Goal: Transaction & Acquisition: Purchase product/service

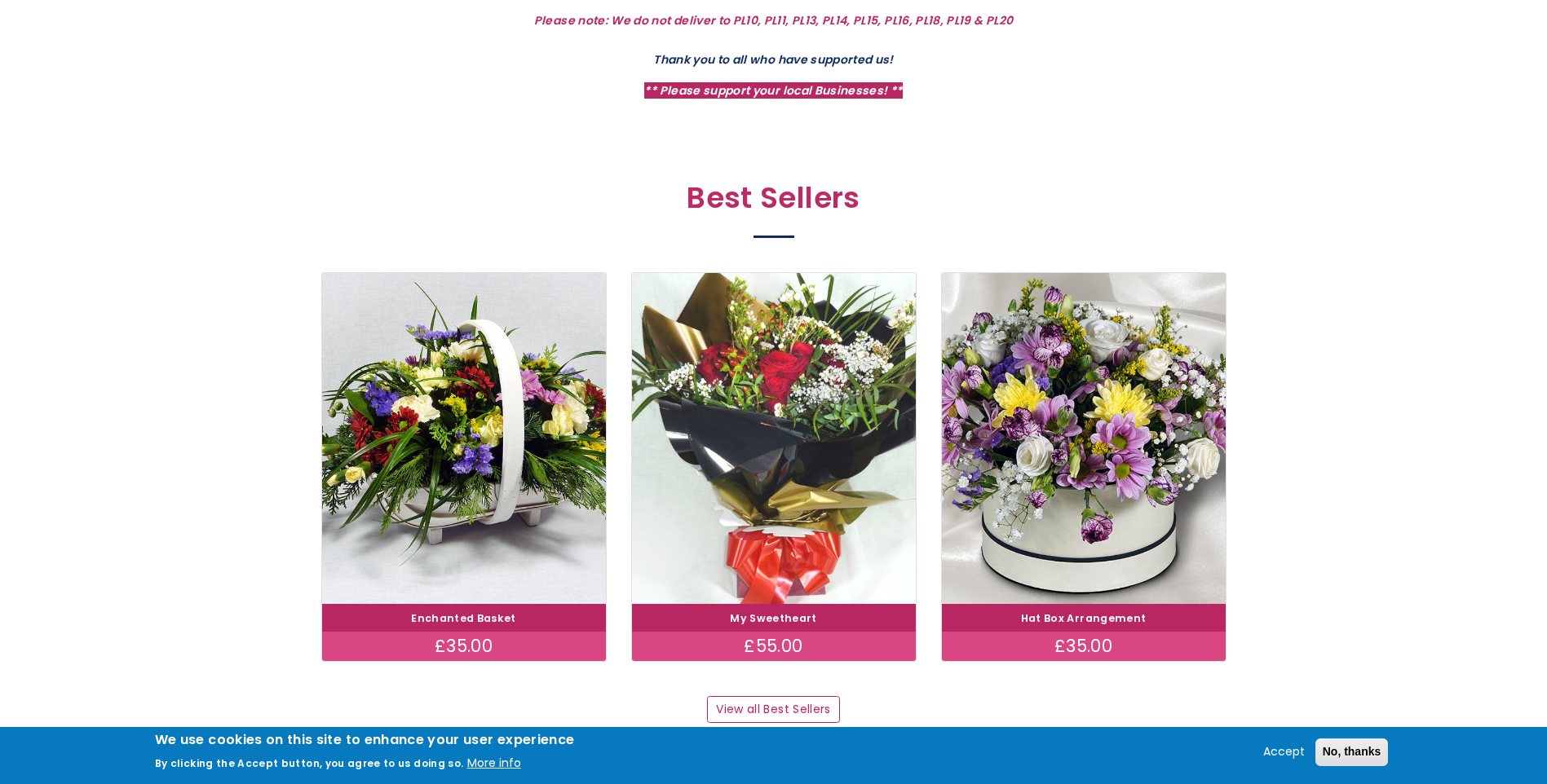
scroll to position [816, 0]
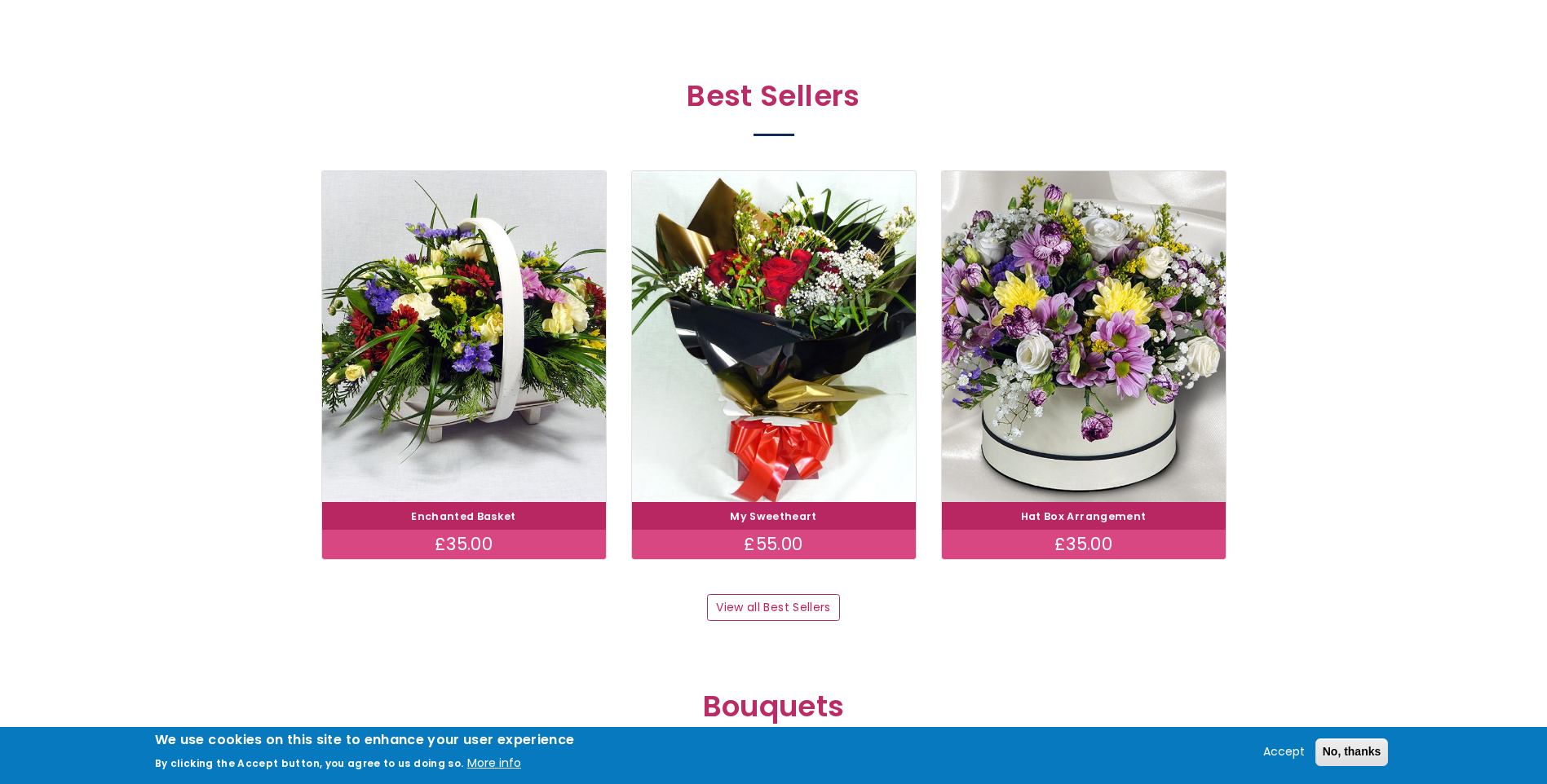
click at [480, 530] on div "£35.00" at bounding box center [464, 544] width 284 height 29
click at [481, 516] on link "Enchanted Basket" at bounding box center [464, 517] width 105 height 14
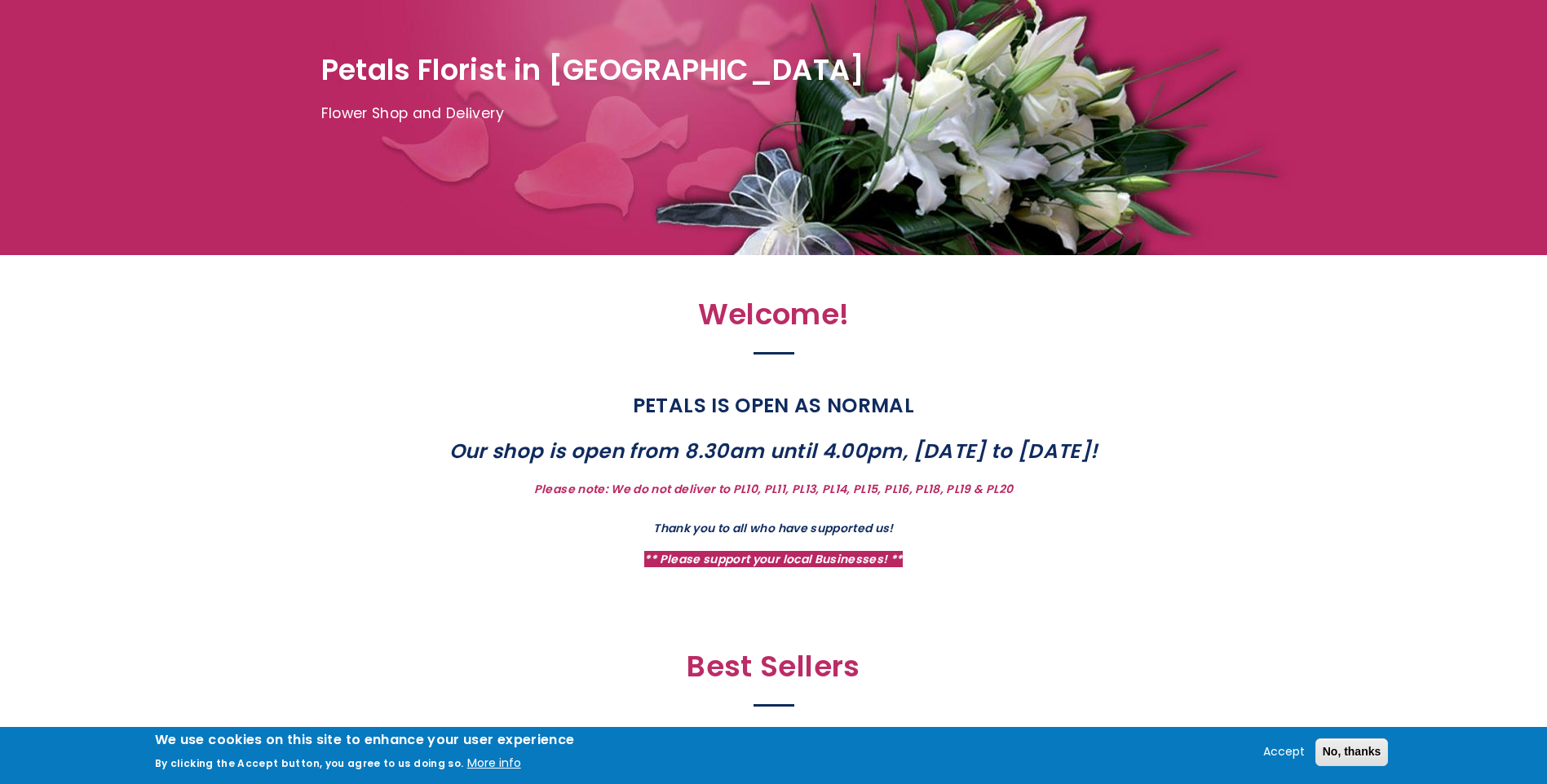
scroll to position [0, 0]
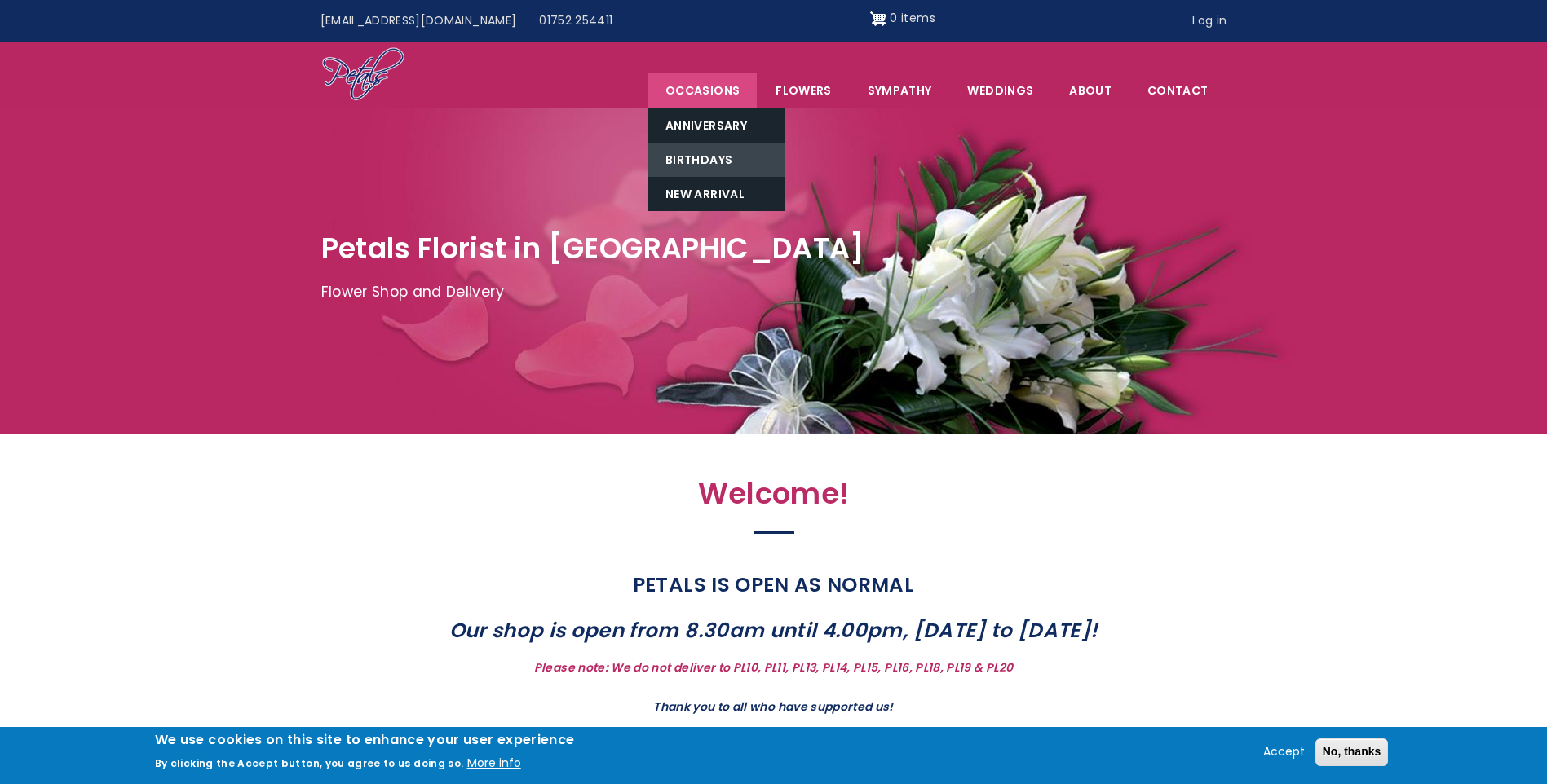
click at [690, 160] on link "Birthdays" at bounding box center [716, 160] width 137 height 34
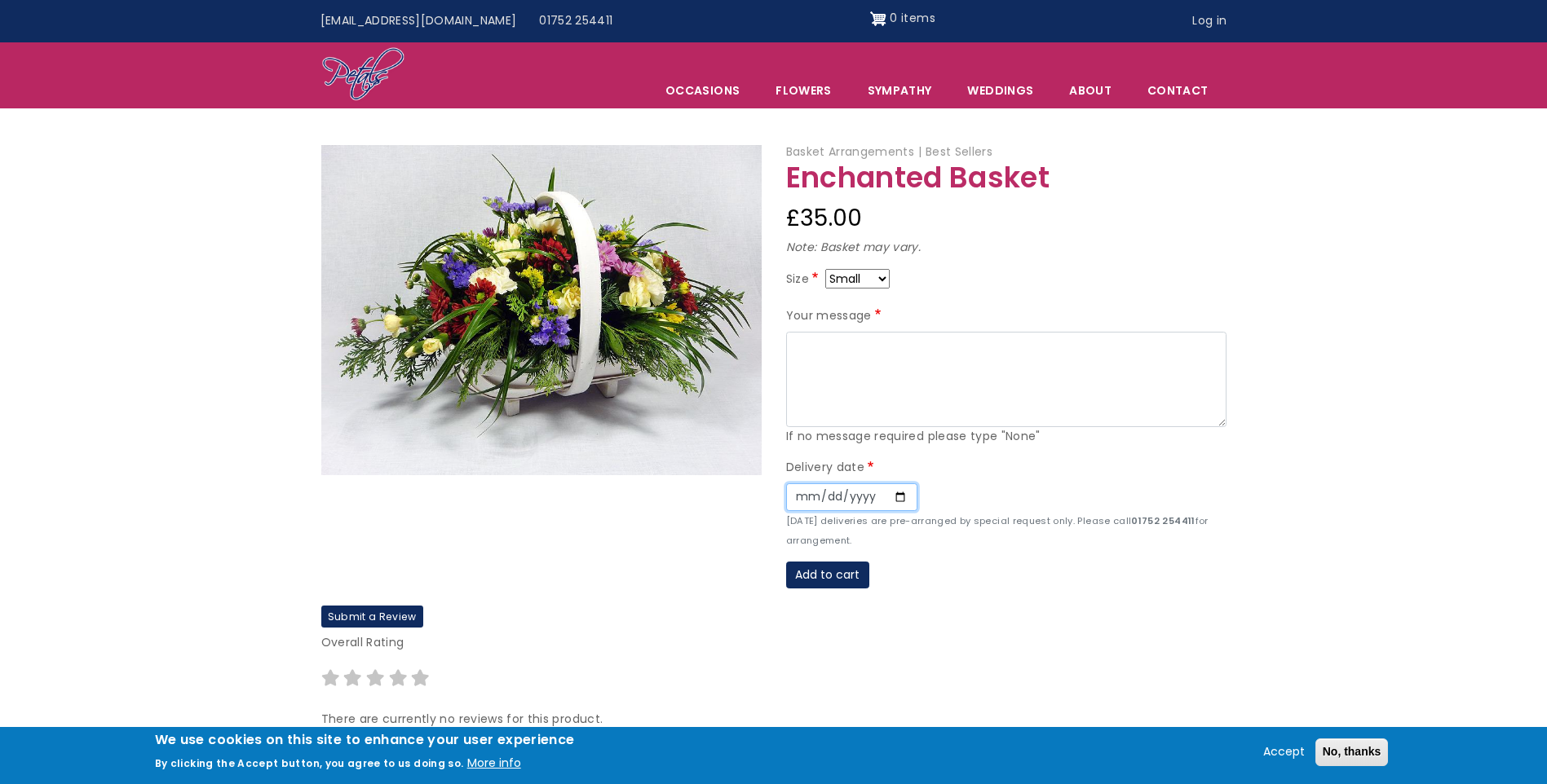
click at [888, 498] on input "Date" at bounding box center [852, 497] width 132 height 28
click at [894, 495] on input "Date" at bounding box center [852, 497] width 132 height 28
type input "2025-09-18"
click at [876, 294] on div "Size Small Medium Large" at bounding box center [1006, 282] width 440 height 26
click at [874, 273] on select "Small Medium Large" at bounding box center [857, 279] width 64 height 19
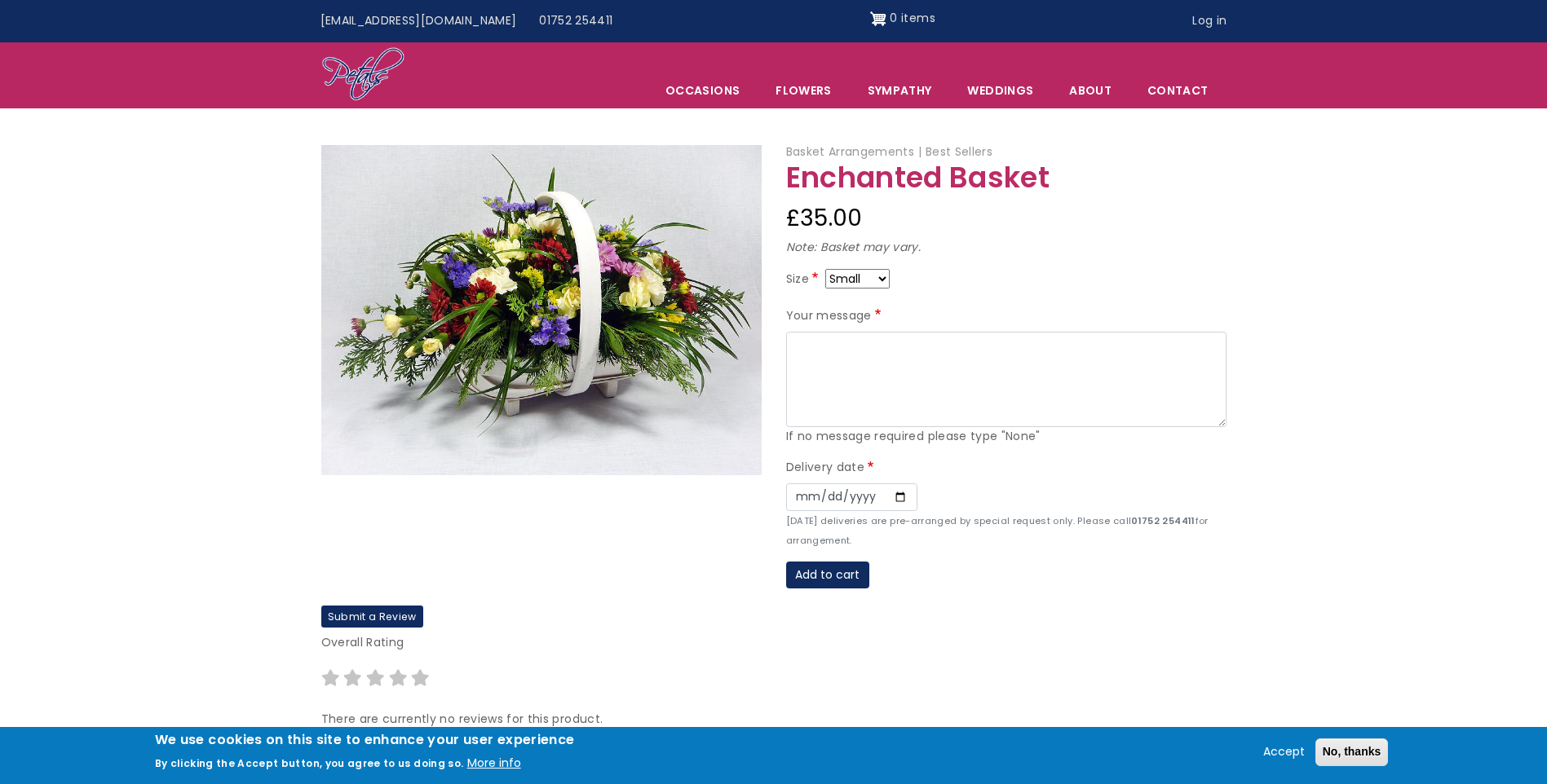
select select "9"
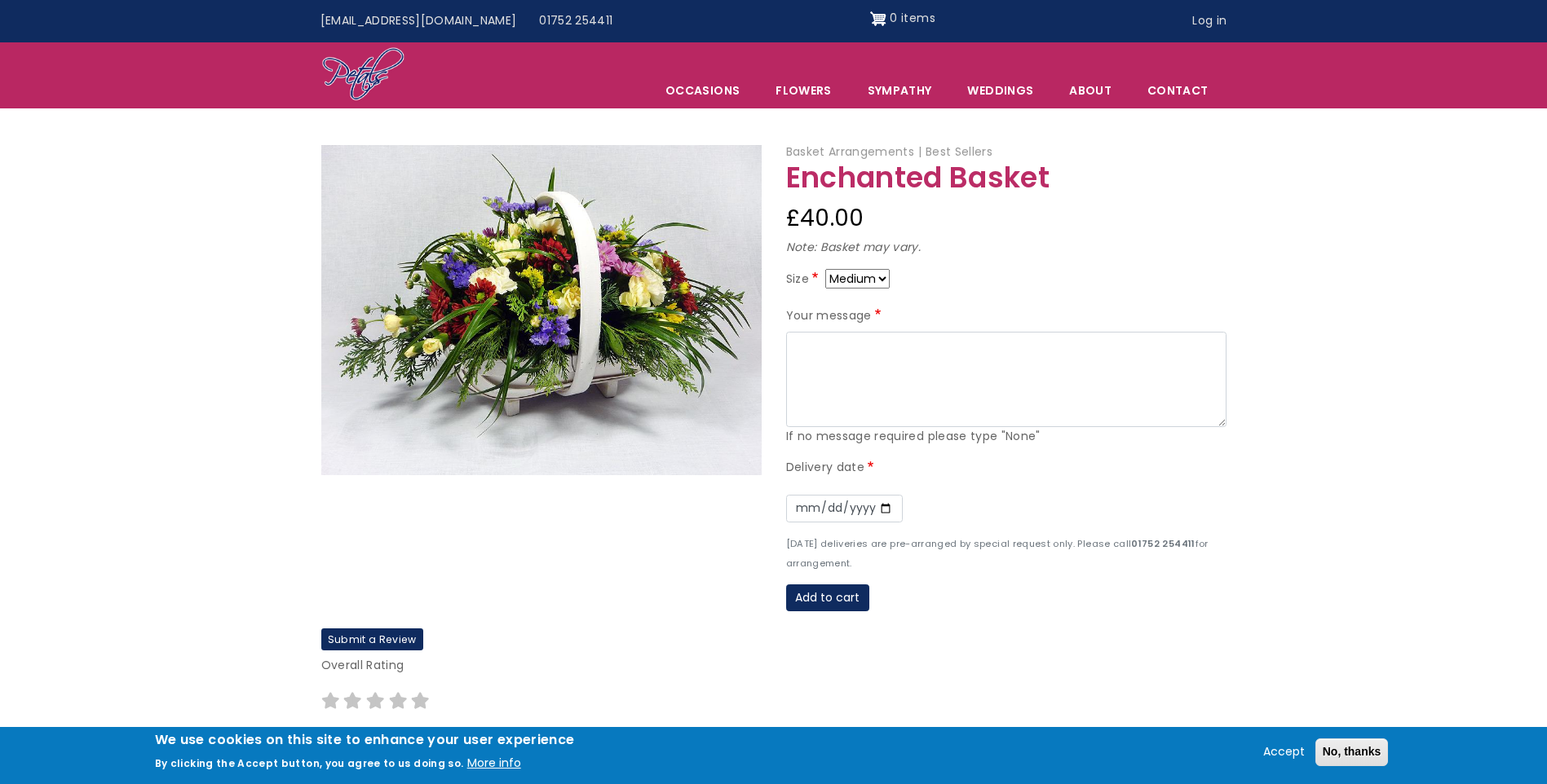
click at [853, 280] on select "Small Medium Large" at bounding box center [857, 279] width 64 height 19
select select "10"
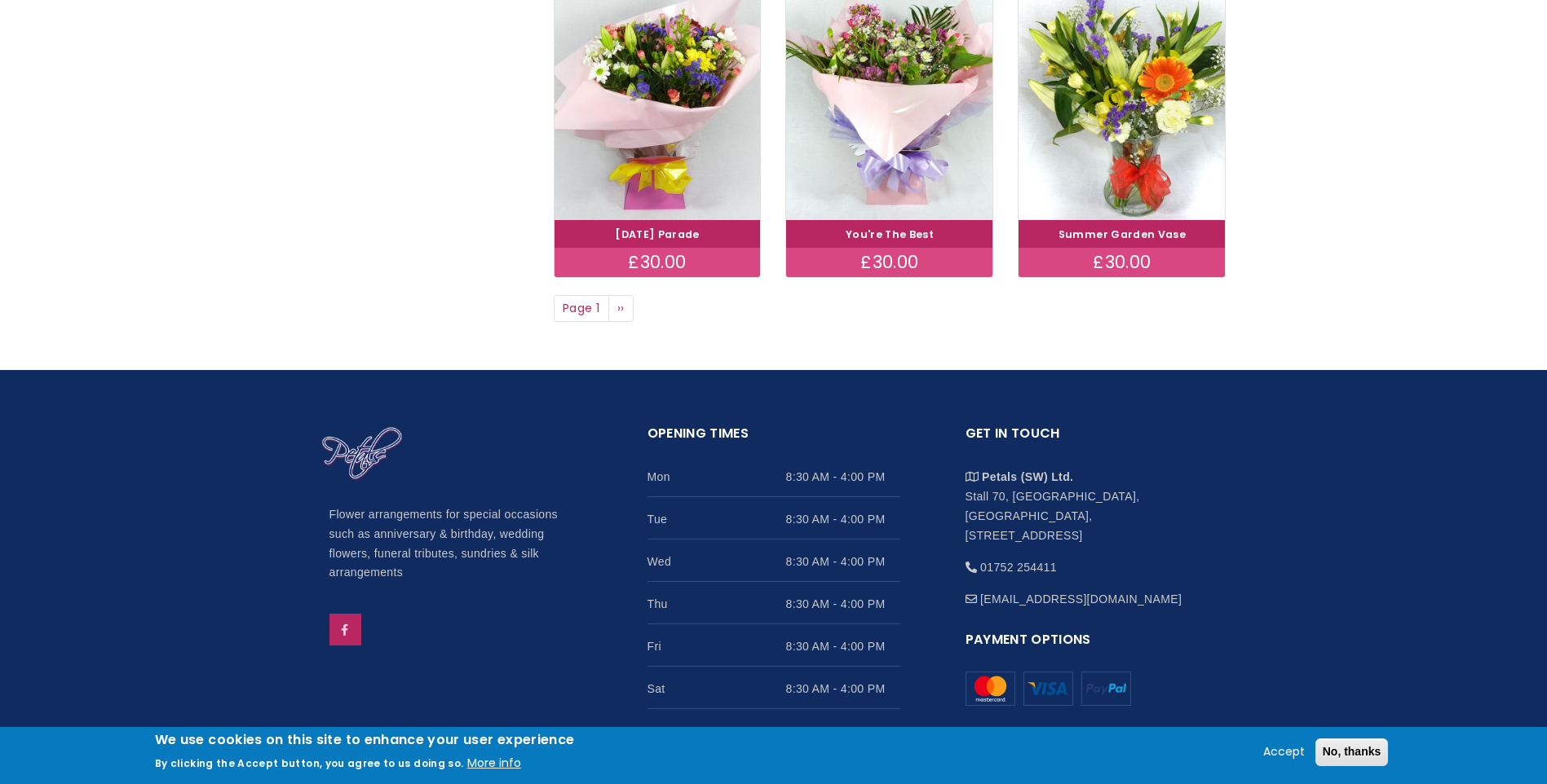
scroll to position [1400, 0]
